Goal: Information Seeking & Learning: Learn about a topic

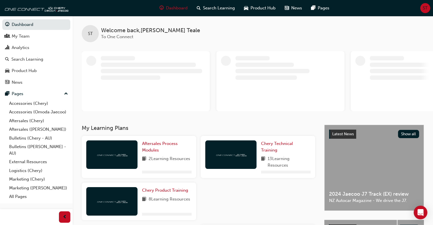
scroll to position [28, 0]
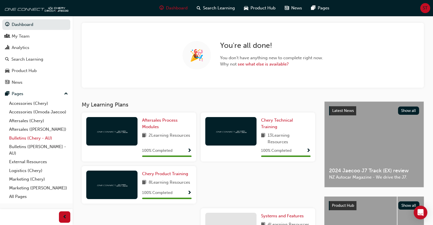
click at [24, 139] on link "Bulletins (Chery - AU)" at bounding box center [39, 138] width 64 height 9
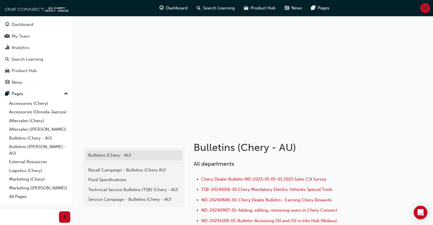
scroll to position [28, 0]
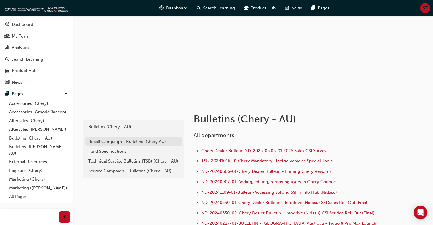
click at [126, 143] on div "Recall Campaign - Bulletins (Chery AU)" at bounding box center [133, 141] width 91 height 7
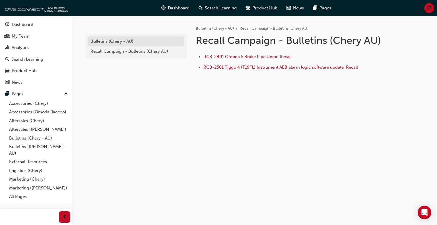
click at [95, 40] on div "Bulletins (Chery - AU)" at bounding box center [136, 41] width 91 height 7
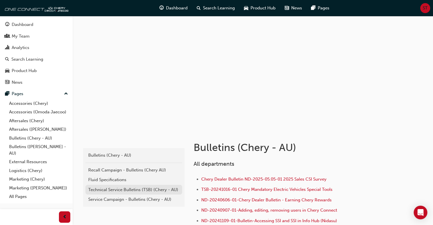
click at [120, 189] on div "Technical Service Bulletins (TSB) (Chery - AU)" at bounding box center [133, 190] width 91 height 7
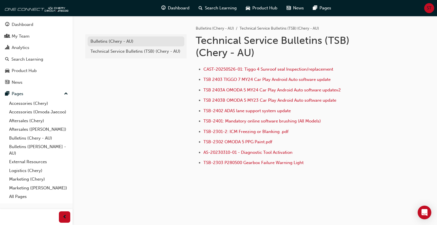
click at [115, 43] on div "Bulletins (Chery - AU)" at bounding box center [136, 41] width 91 height 7
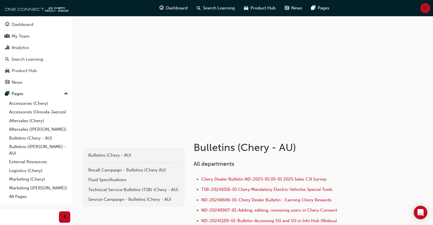
click at [111, 198] on div "Service Campaign - Bulletins (Chery - AU)" at bounding box center [133, 199] width 91 height 7
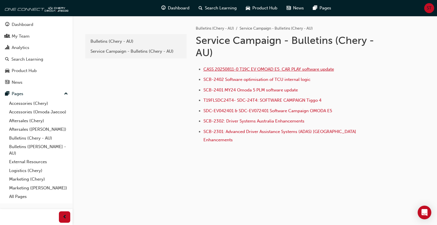
click at [254, 69] on span "CASS 20250811-0 T19C EV OMOAD E5 CAR PLAY software update" at bounding box center [269, 69] width 131 height 5
